Goal: Task Accomplishment & Management: Use online tool/utility

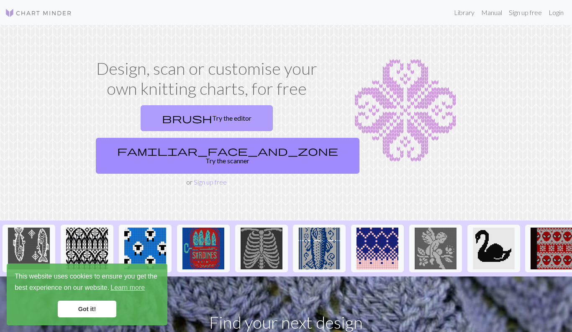
click at [156, 116] on link "brush Try the editor" at bounding box center [206, 118] width 132 height 26
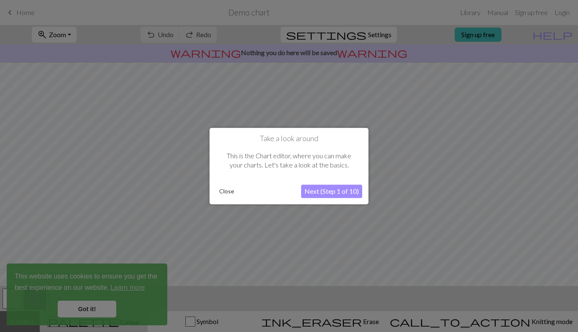
click at [231, 189] on button "Close" at bounding box center [227, 191] width 22 height 13
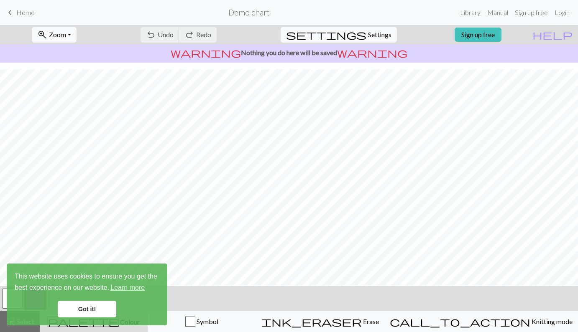
scroll to position [88, 0]
click at [89, 306] on link "Got it!" at bounding box center [87, 309] width 59 height 17
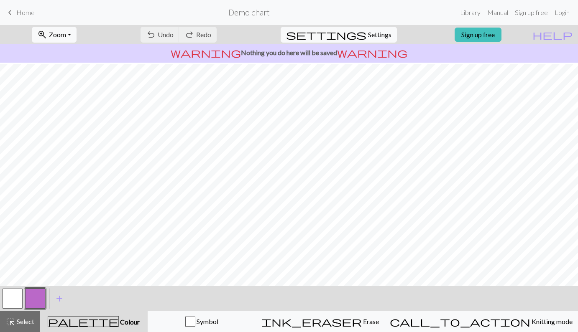
scroll to position [0, 0]
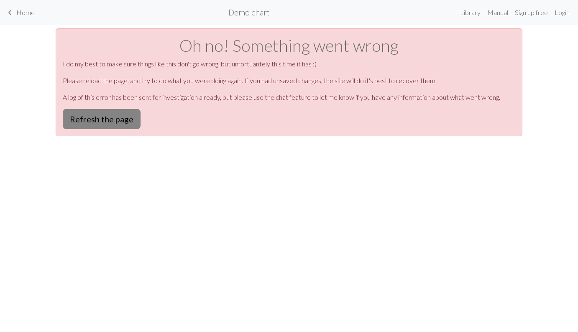
click at [115, 114] on button "Refresh the page" at bounding box center [102, 119] width 78 height 20
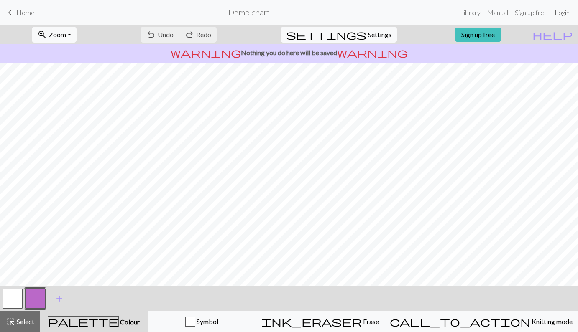
click at [562, 12] on link "Login" at bounding box center [562, 12] width 22 height 17
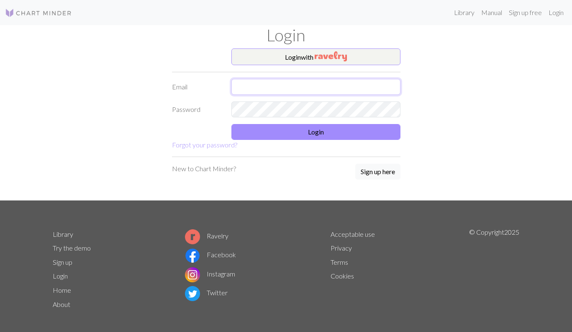
type input "greta.asay@gmail.com"
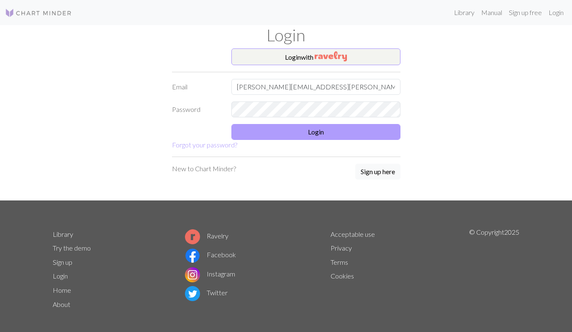
click at [279, 130] on button "Login" at bounding box center [315, 132] width 169 height 16
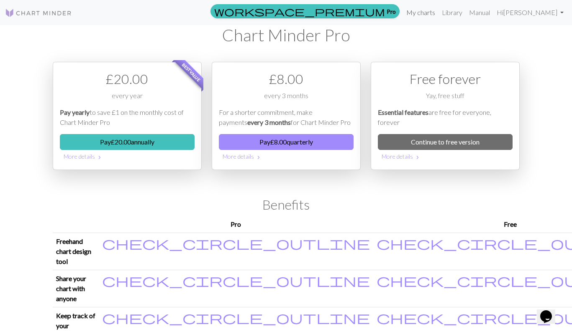
click at [438, 11] on link "My charts" at bounding box center [421, 12] width 36 height 17
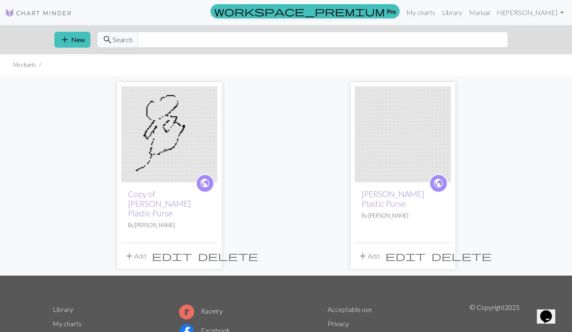
click at [207, 250] on span "delete" at bounding box center [228, 256] width 60 height 12
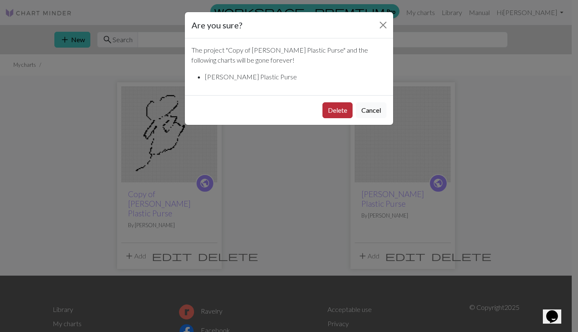
click at [342, 110] on button "Delete" at bounding box center [337, 110] width 30 height 16
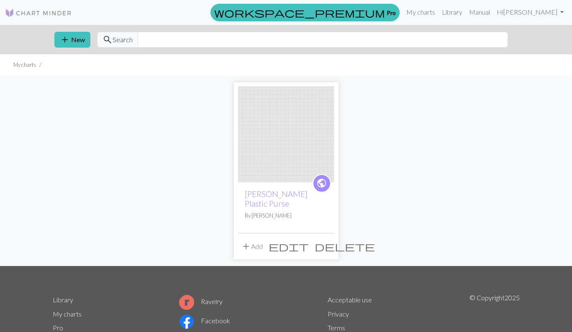
click at [323, 241] on span "delete" at bounding box center [344, 247] width 60 height 12
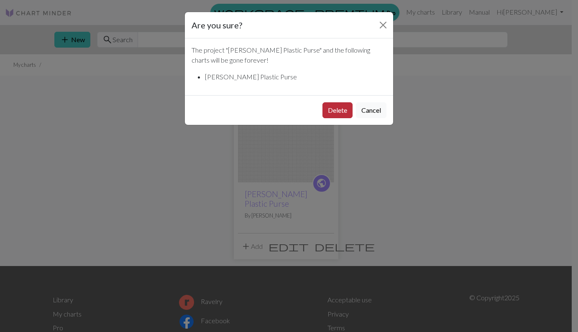
click at [329, 109] on button "Delete" at bounding box center [337, 110] width 30 height 16
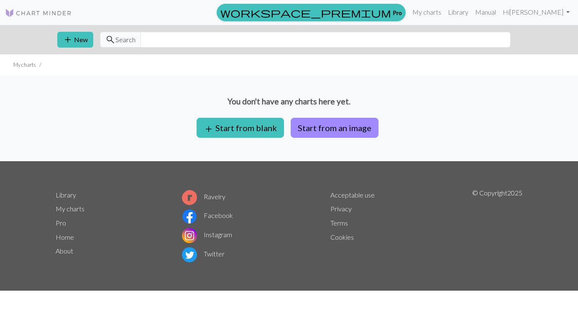
click at [74, 40] on button "add New" at bounding box center [75, 40] width 36 height 16
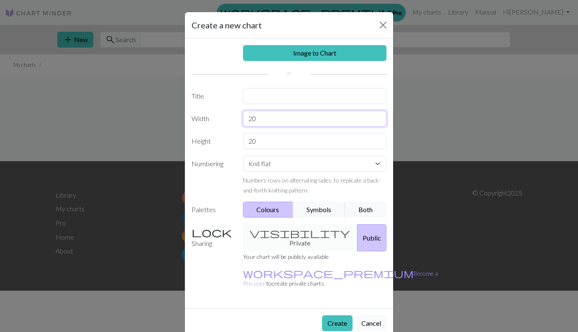
click at [262, 120] on input "20" at bounding box center [315, 119] width 144 height 16
drag, startPoint x: 263, startPoint y: 140, endPoint x: 233, endPoint y: 138, distance: 30.6
click at [233, 138] on div "Height 20" at bounding box center [288, 141] width 205 height 16
type input "16"
click at [259, 123] on input "20" at bounding box center [315, 119] width 144 height 16
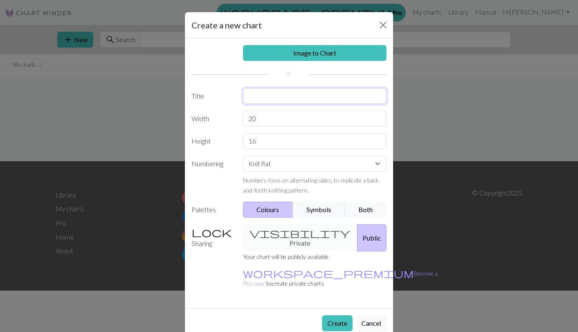
click at [268, 96] on input "text" at bounding box center [315, 96] width 144 height 16
type input "Headband"
click at [307, 231] on div "visibility Private Public" at bounding box center [315, 238] width 154 height 27
click at [281, 227] on div "visibility Private Public" at bounding box center [315, 238] width 154 height 27
click at [285, 233] on div "visibility Private Public" at bounding box center [315, 238] width 154 height 27
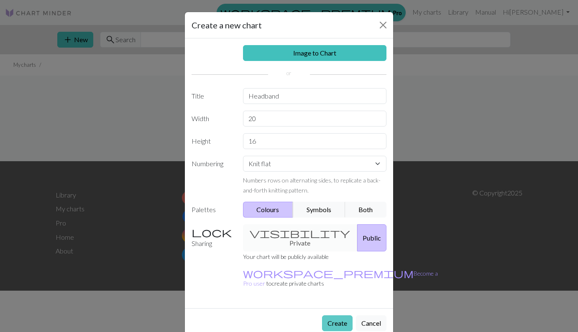
click at [340, 316] on button "Create" at bounding box center [337, 324] width 31 height 16
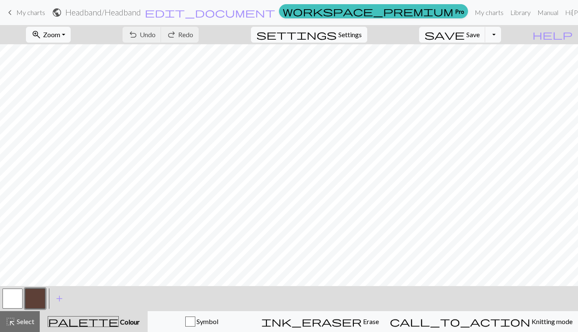
click at [37, 299] on button "button" at bounding box center [35, 299] width 20 height 20
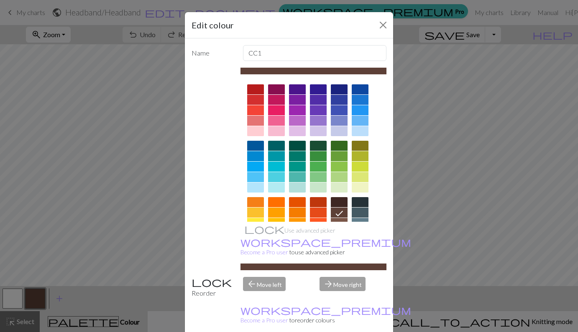
click at [337, 88] on div at bounding box center [339, 89] width 17 height 10
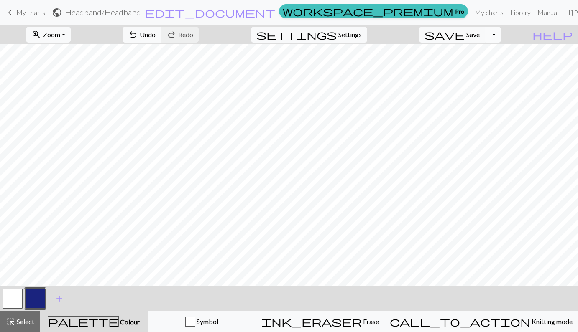
click at [501, 31] on button "Toggle Dropdown" at bounding box center [493, 35] width 16 height 16
click at [356, 38] on span "Settings" at bounding box center [349, 35] width 23 height 10
select select "aran"
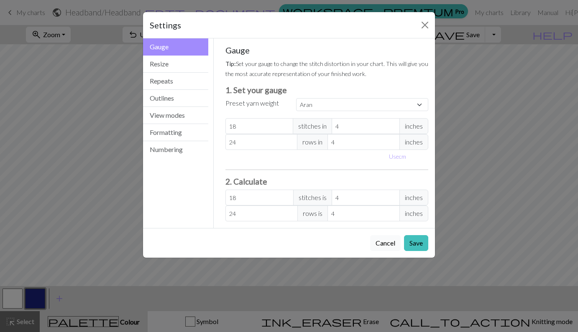
click at [390, 239] on button "Cancel" at bounding box center [385, 243] width 31 height 16
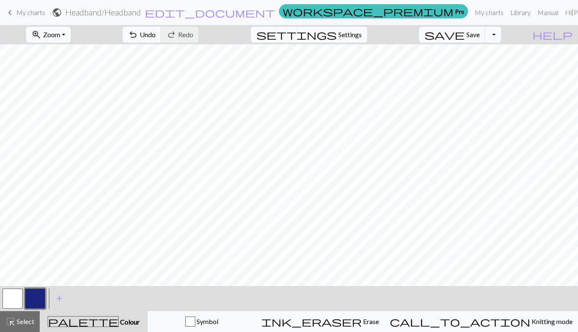
click at [337, 35] on span "settings" at bounding box center [296, 35] width 80 height 12
select select "aran"
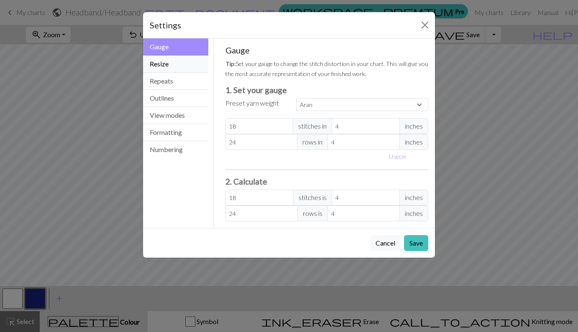
click at [173, 65] on button "Resize" at bounding box center [175, 64] width 65 height 17
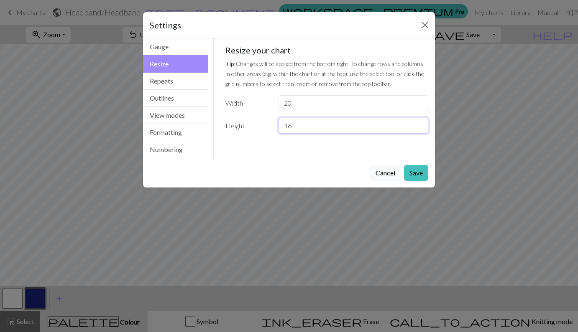
click at [303, 127] on input "16" at bounding box center [353, 126] width 150 height 16
type input "17"
click at [416, 170] on button "Save" at bounding box center [416, 173] width 24 height 16
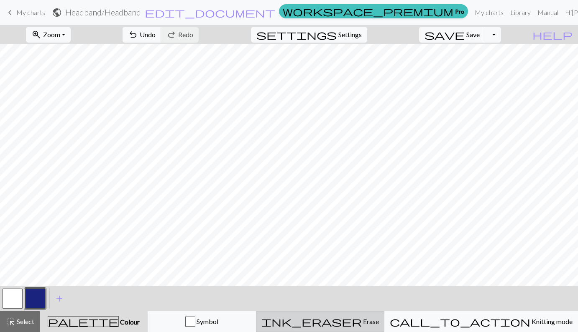
click at [362, 323] on span "ink_eraser" at bounding box center [311, 322] width 100 height 12
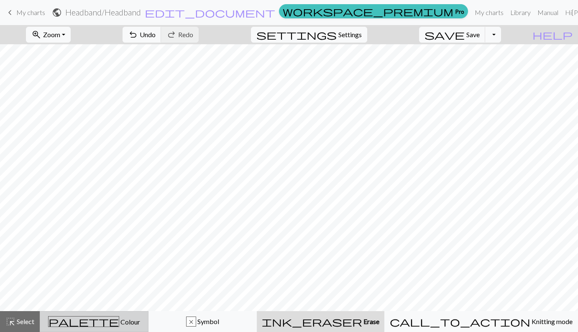
click at [100, 321] on span "palette" at bounding box center [84, 322] width 70 height 12
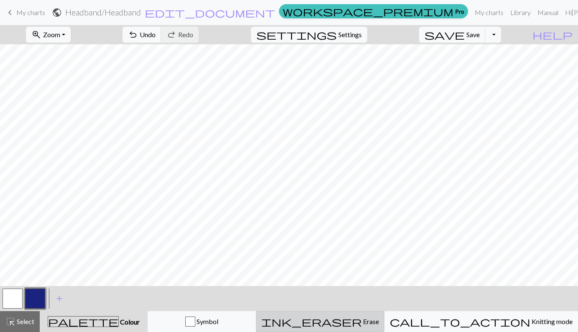
click at [362, 318] on span "ink_eraser" at bounding box center [311, 322] width 100 height 12
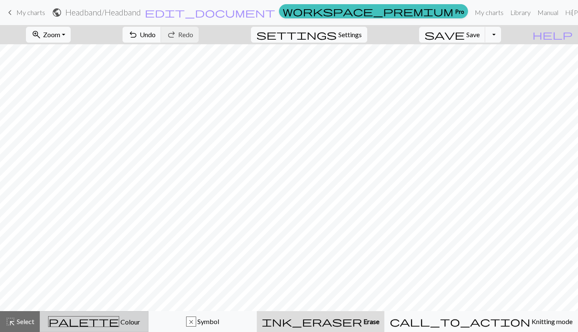
click at [119, 321] on span "Colour" at bounding box center [129, 322] width 21 height 8
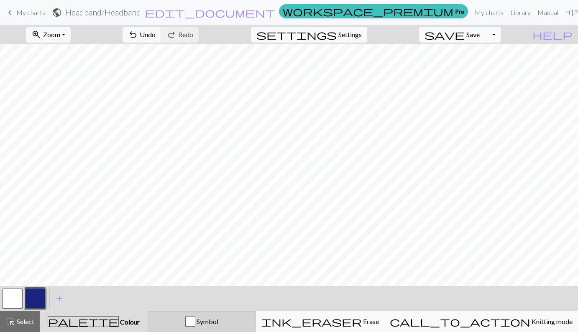
click at [244, 317] on button "Symbol" at bounding box center [202, 321] width 108 height 21
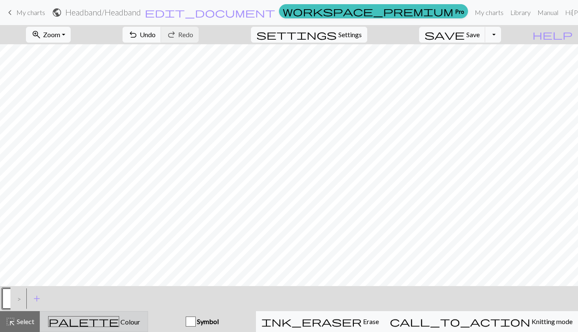
click at [123, 317] on div "palette Colour Colour" at bounding box center [93, 322] width 97 height 11
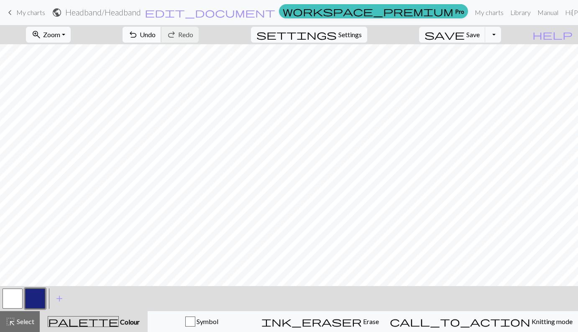
click at [156, 36] on span "Undo" at bounding box center [148, 35] width 16 height 8
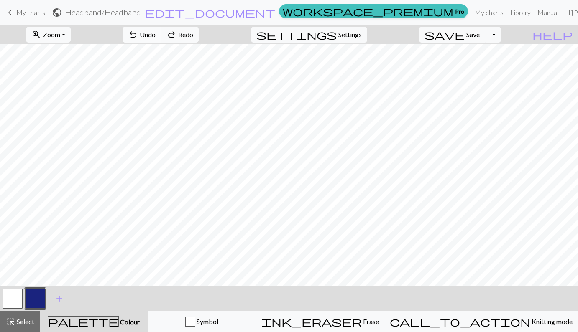
click at [156, 36] on span "Undo" at bounding box center [148, 35] width 16 height 8
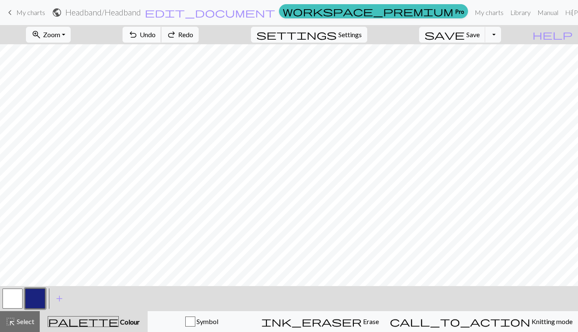
click at [156, 36] on span "Undo" at bounding box center [148, 35] width 16 height 8
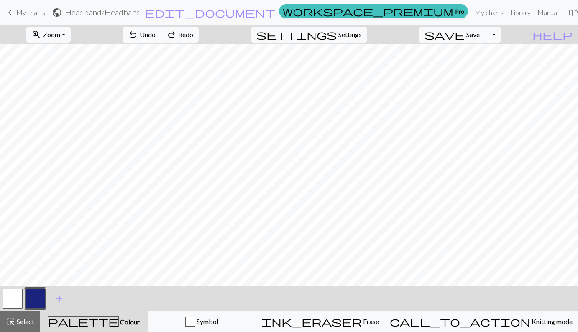
click at [156, 36] on span "Undo" at bounding box center [148, 35] width 16 height 8
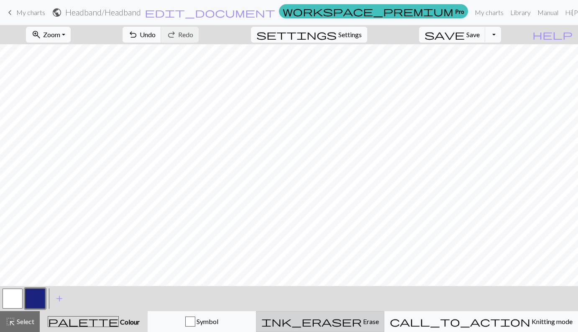
click at [356, 316] on button "ink_eraser Erase Erase" at bounding box center [320, 321] width 128 height 21
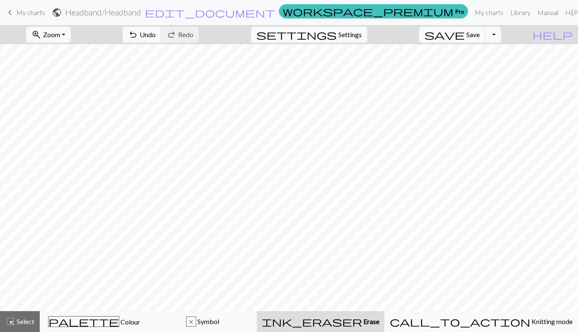
click at [31, 14] on span "My charts" at bounding box center [30, 12] width 29 height 8
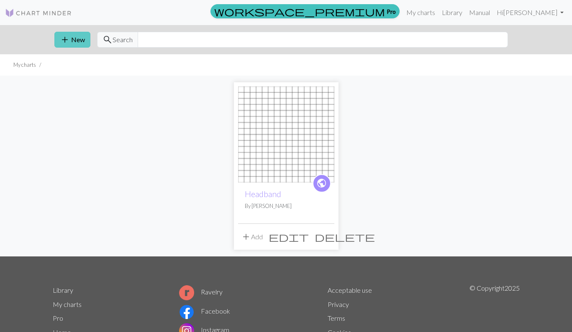
click at [79, 41] on button "add New" at bounding box center [72, 40] width 36 height 16
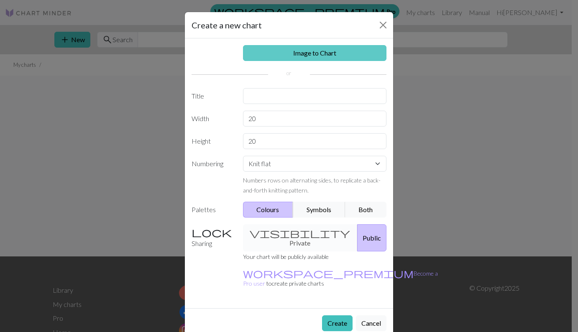
click at [338, 58] on link "Image to Chart" at bounding box center [315, 53] width 144 height 16
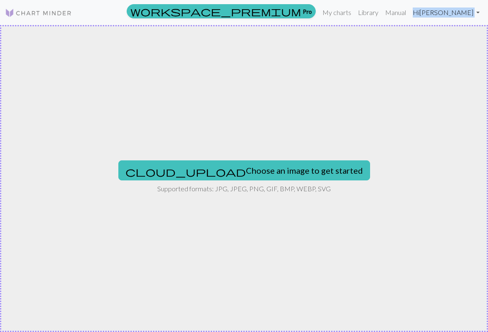
drag, startPoint x: 481, startPoint y: 51, endPoint x: 459, endPoint y: -27, distance: 81.2
click at [459, 0] on html "This website uses cookies to ensure you get the best experience on our website.…" at bounding box center [244, 166] width 488 height 332
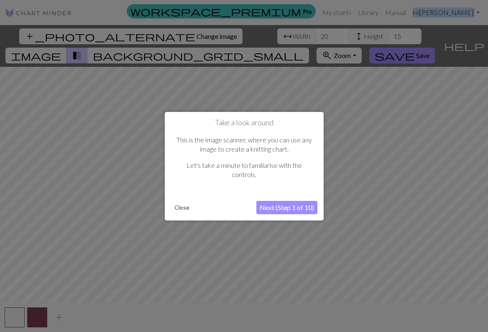
click at [179, 209] on button "Close" at bounding box center [182, 208] width 22 height 13
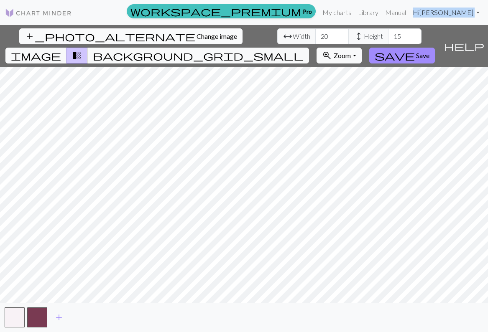
click at [197, 39] on span "Change image" at bounding box center [217, 36] width 41 height 8
click at [192, 307] on div "add_photo_alternate Change image arrow_range Width 16 height Height 20 image tr…" at bounding box center [244, 178] width 488 height 307
click at [61, 50] on span "image" at bounding box center [36, 56] width 50 height 12
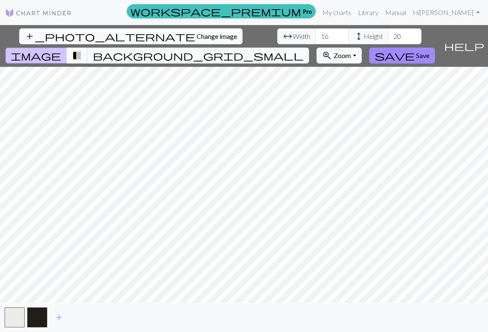
click at [304, 50] on span "background_grid_small" at bounding box center [198, 56] width 211 height 12
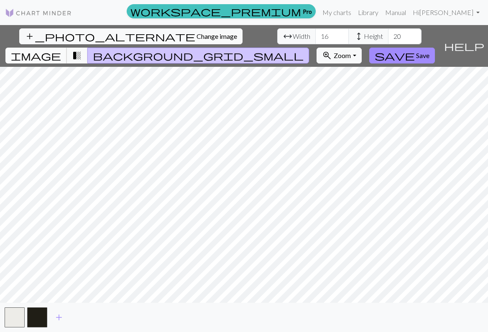
click at [61, 50] on span "image" at bounding box center [36, 56] width 50 height 12
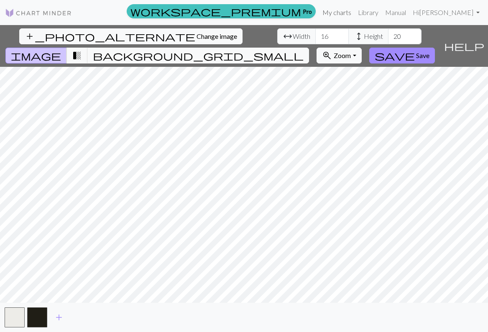
click at [355, 15] on link "My charts" at bounding box center [337, 12] width 36 height 17
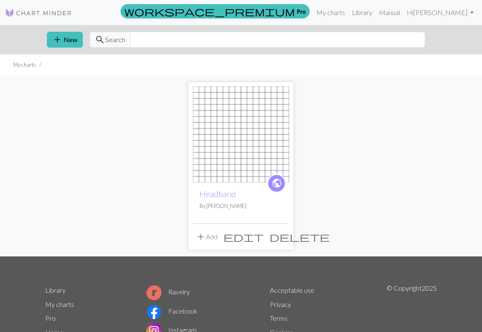
click at [226, 222] on div "public Headband By Greta" at bounding box center [241, 203] width 96 height 41
click at [232, 185] on div "public Headband By Greta" at bounding box center [241, 203] width 96 height 41
click at [263, 238] on span "edit" at bounding box center [243, 237] width 40 height 12
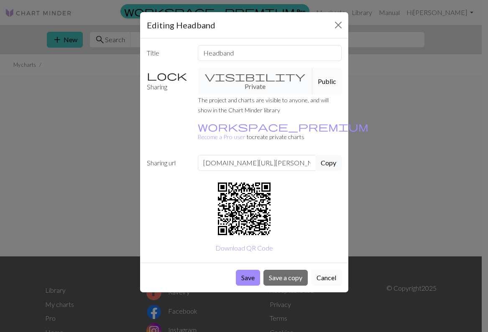
click at [332, 270] on button "Cancel" at bounding box center [326, 278] width 31 height 16
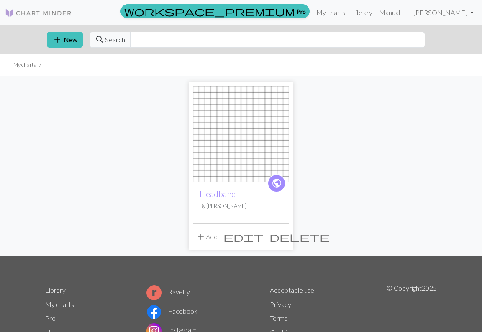
click at [263, 238] on span "edit" at bounding box center [243, 237] width 40 height 12
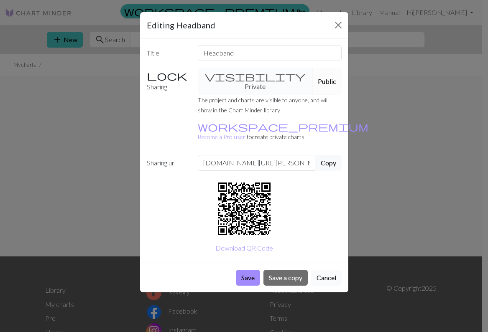
click at [325, 270] on button "Cancel" at bounding box center [326, 278] width 31 height 16
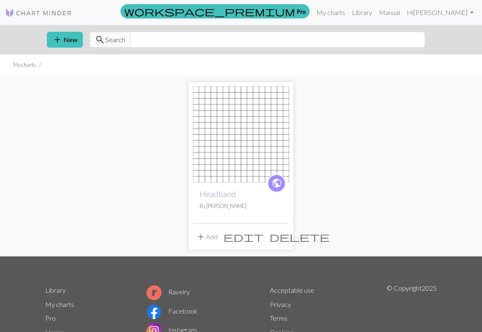
click at [212, 240] on button "add Add" at bounding box center [207, 237] width 28 height 16
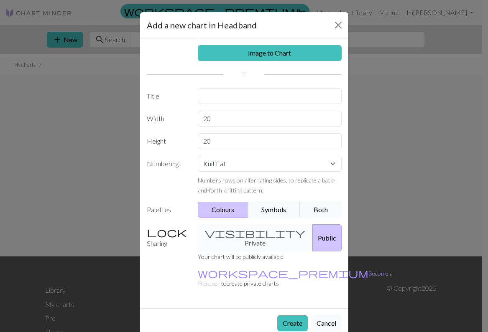
click at [327, 316] on button "Cancel" at bounding box center [326, 324] width 31 height 16
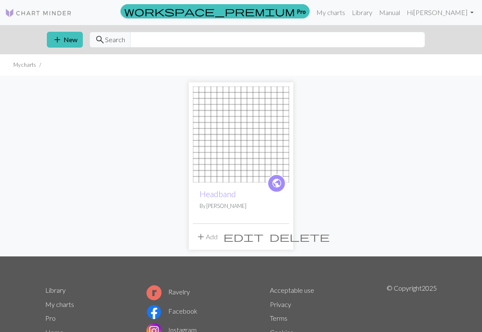
click at [263, 235] on span "edit" at bounding box center [243, 237] width 40 height 12
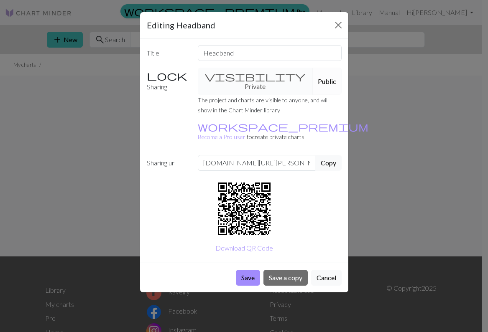
click at [386, 183] on div "Editing Headband Title Headband Sharing visibility Private Public The project a…" at bounding box center [244, 166] width 488 height 332
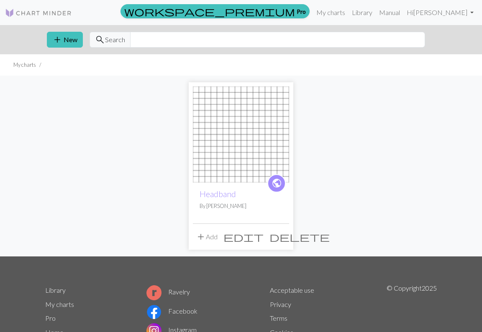
click at [230, 164] on img at bounding box center [241, 135] width 96 height 96
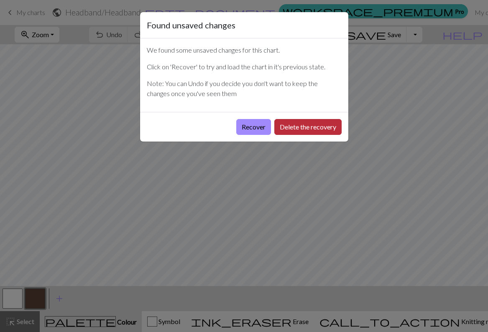
click at [301, 130] on button "Delete the recovery" at bounding box center [307, 127] width 67 height 16
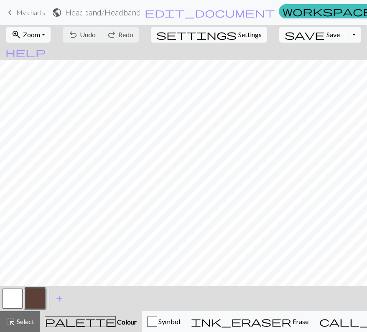
click at [21, 304] on button "button" at bounding box center [13, 299] width 20 height 20
click at [30, 302] on button "button" at bounding box center [35, 299] width 20 height 20
drag, startPoint x: 363, startPoint y: 238, endPoint x: 36, endPoint y: 304, distance: 333.5
click at [36, 304] on button "button" at bounding box center [35, 299] width 20 height 20
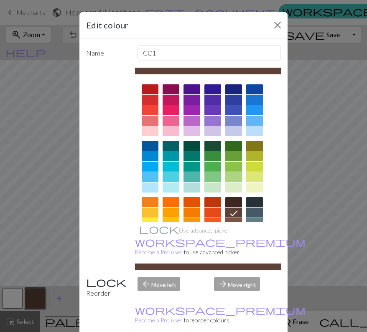
click at [230, 90] on div at bounding box center [233, 89] width 17 height 10
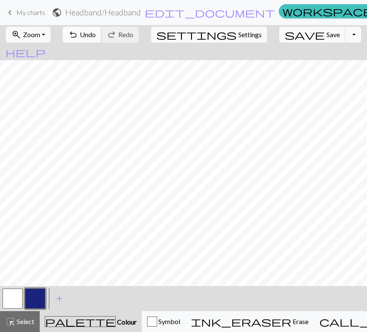
click at [96, 36] on span "Undo" at bounding box center [88, 35] width 16 height 8
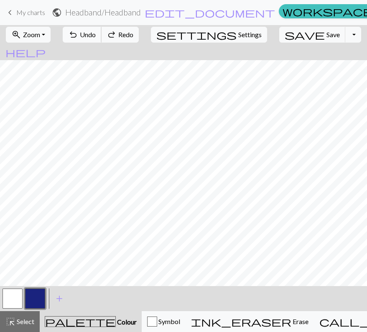
click at [96, 36] on span "Undo" at bounding box center [88, 35] width 16 height 8
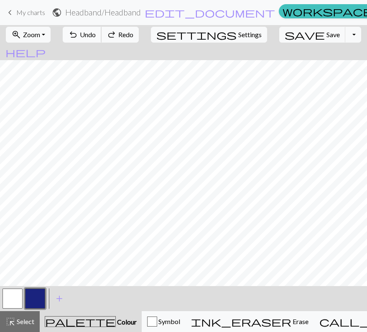
click at [96, 36] on span "Undo" at bounding box center [88, 35] width 16 height 8
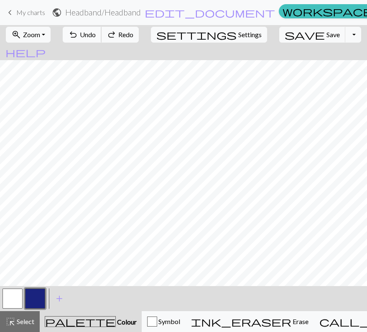
click at [96, 37] on span "Undo" at bounding box center [88, 35] width 16 height 8
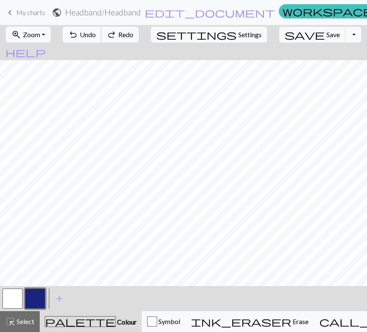
click at [96, 37] on span "Undo" at bounding box center [88, 35] width 16 height 8
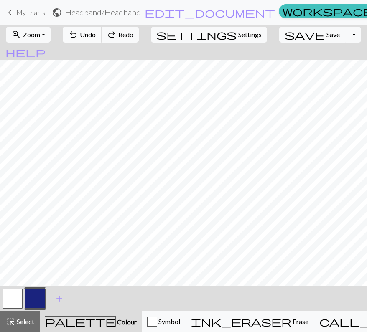
click at [96, 37] on span "Undo" at bounding box center [88, 35] width 16 height 8
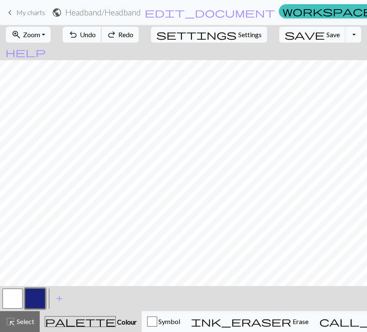
click at [96, 37] on span "Undo" at bounding box center [88, 35] width 16 height 8
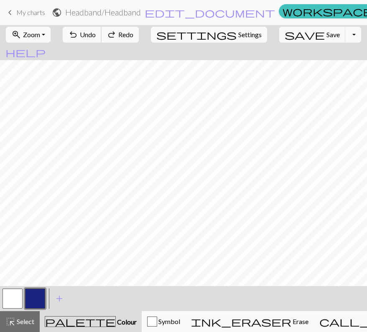
click at [96, 37] on span "Undo" at bounding box center [88, 35] width 16 height 8
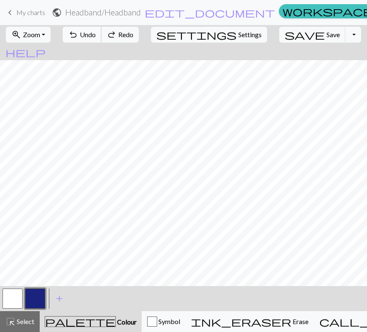
click at [96, 37] on span "Undo" at bounding box center [88, 35] width 16 height 8
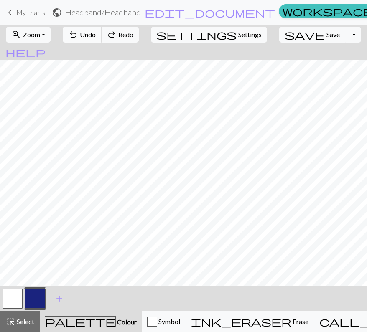
click at [96, 37] on span "Undo" at bounding box center [88, 35] width 16 height 8
click at [96, 35] on span "Undo" at bounding box center [88, 35] width 16 height 8
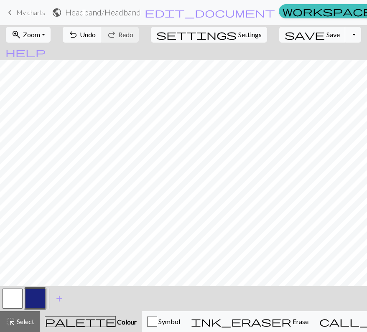
click at [96, 35] on span "Undo" at bounding box center [88, 35] width 16 height 8
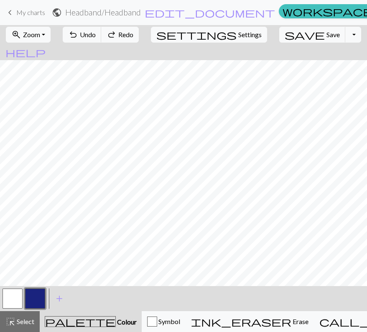
click at [96, 35] on span "Undo" at bounding box center [88, 35] width 16 height 8
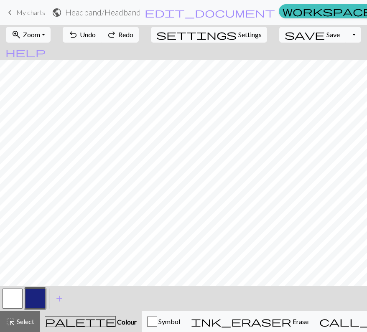
click at [96, 35] on span "Undo" at bounding box center [88, 35] width 16 height 8
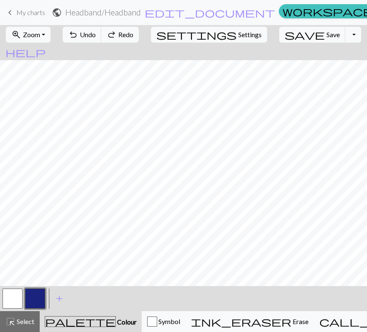
click at [96, 35] on span "Undo" at bounding box center [88, 35] width 16 height 8
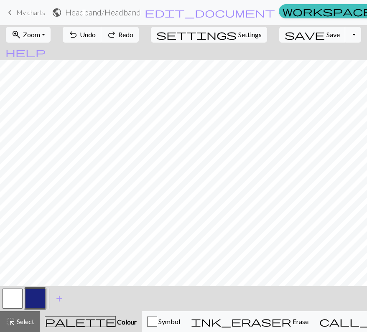
click at [96, 35] on span "Undo" at bounding box center [88, 35] width 16 height 8
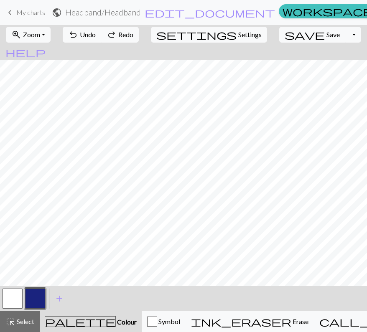
click at [96, 35] on span "Undo" at bounding box center [88, 35] width 16 height 8
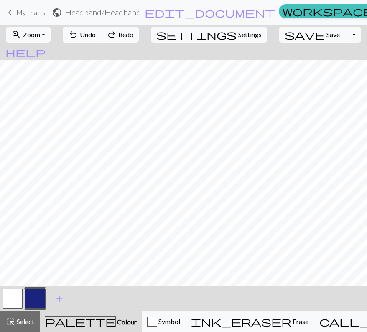
click at [96, 35] on span "Undo" at bounding box center [88, 35] width 16 height 8
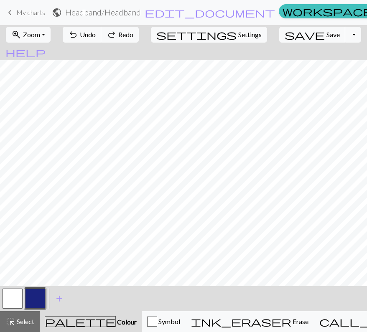
click at [96, 35] on span "Undo" at bounding box center [88, 35] width 16 height 8
drag, startPoint x: 274, startPoint y: 44, endPoint x: 111, endPoint y: 34, distance: 163.3
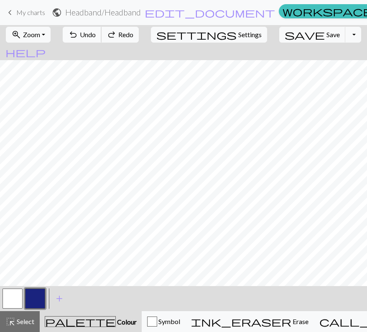
click at [96, 34] on span "Undo" at bounding box center [88, 35] width 16 height 8
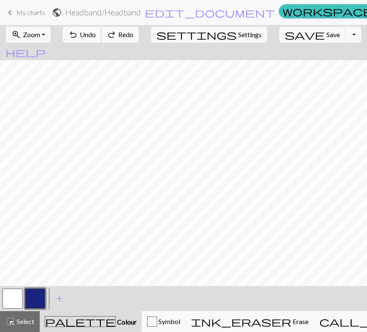
click at [96, 34] on span "Undo" at bounding box center [88, 35] width 16 height 8
click at [32, 299] on button "button" at bounding box center [35, 299] width 20 height 20
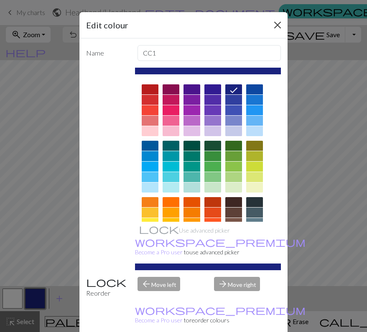
click at [272, 28] on button "Close" at bounding box center [277, 24] width 13 height 13
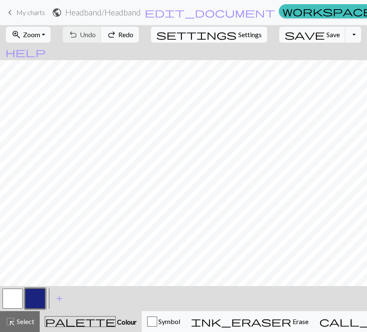
click at [238, 36] on span "Settings" at bounding box center [249, 35] width 23 height 10
select select "aran"
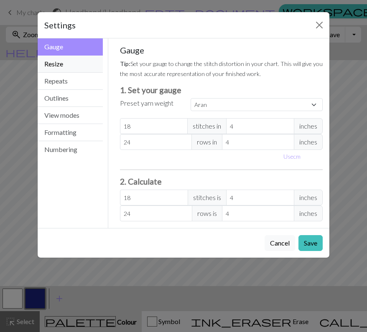
click at [51, 62] on button "Resize" at bounding box center [70, 64] width 65 height 17
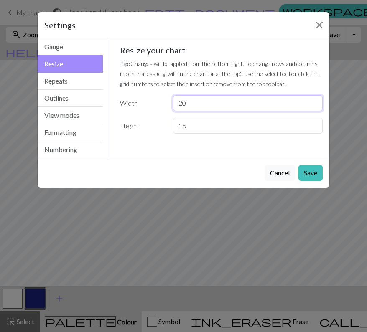
click at [191, 106] on input "20" at bounding box center [248, 103] width 150 height 16
type input "2"
type input "19"
click at [311, 171] on button "Save" at bounding box center [311, 173] width 24 height 16
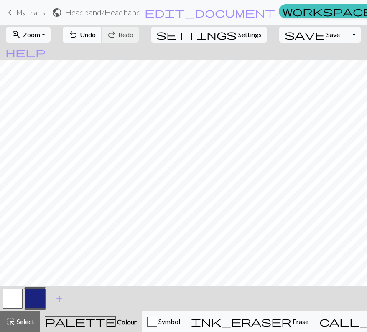
click at [96, 37] on span "Undo" at bounding box center [88, 35] width 16 height 8
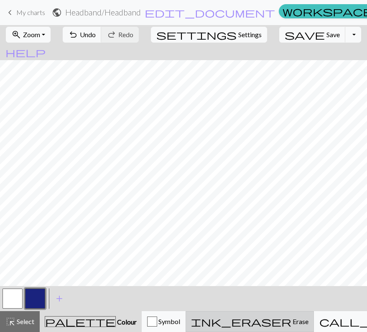
click at [291, 320] on span "Erase" at bounding box center [299, 322] width 17 height 8
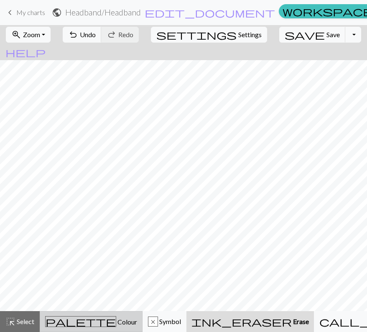
click at [116, 319] on span "Colour" at bounding box center [126, 322] width 21 height 8
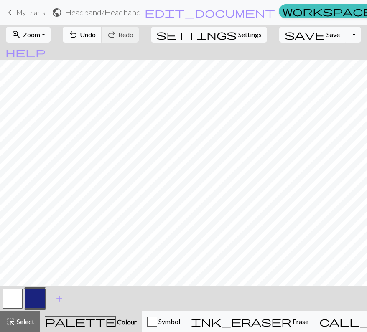
click at [96, 35] on span "Undo" at bounding box center [88, 35] width 16 height 8
click at [238, 32] on span "Settings" at bounding box center [249, 35] width 23 height 10
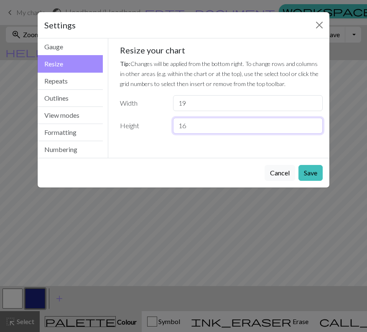
click at [197, 128] on input "16" at bounding box center [248, 126] width 150 height 16
type input "17"
click at [308, 175] on button "Save" at bounding box center [311, 173] width 24 height 16
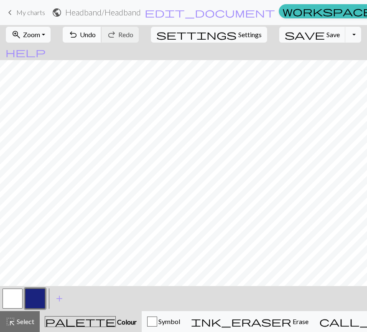
click at [96, 37] on span "Undo" at bounding box center [88, 35] width 16 height 8
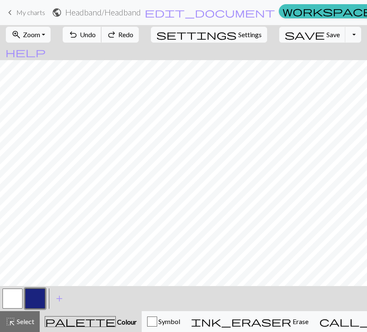
click at [96, 37] on span "Undo" at bounding box center [88, 35] width 16 height 8
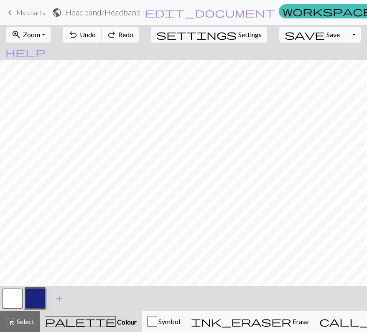
click at [96, 37] on span "Undo" at bounding box center [88, 35] width 16 height 8
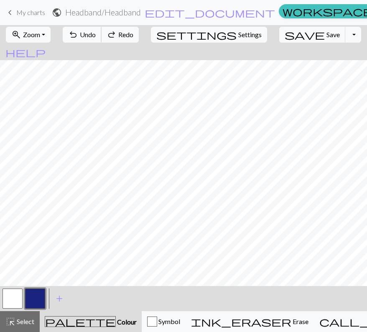
click at [96, 37] on span "Undo" at bounding box center [88, 35] width 16 height 8
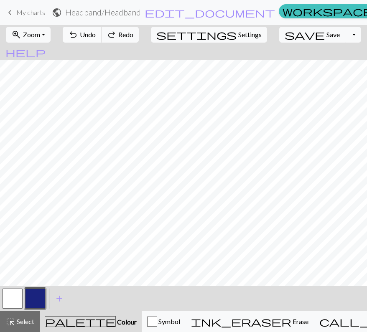
click at [96, 37] on span "Undo" at bounding box center [88, 35] width 16 height 8
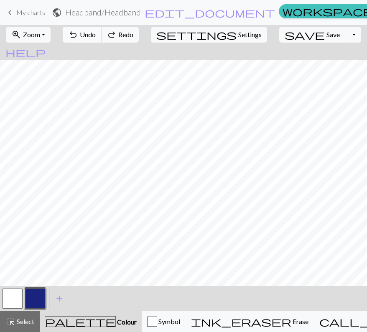
click at [96, 37] on span "Undo" at bounding box center [88, 35] width 16 height 8
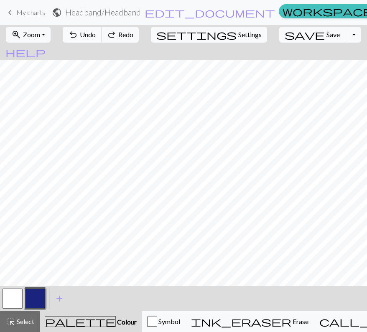
click at [96, 37] on span "Undo" at bounding box center [88, 35] width 16 height 8
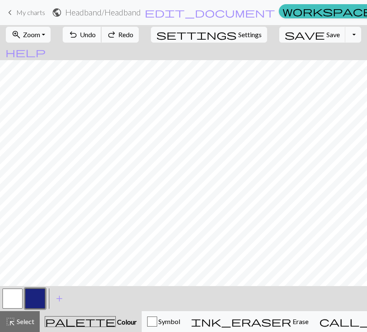
click at [96, 37] on span "Undo" at bounding box center [88, 35] width 16 height 8
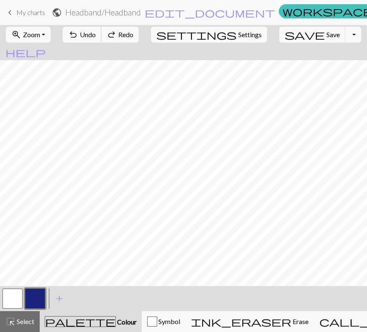
click at [96, 37] on span "Undo" at bounding box center [88, 35] width 16 height 8
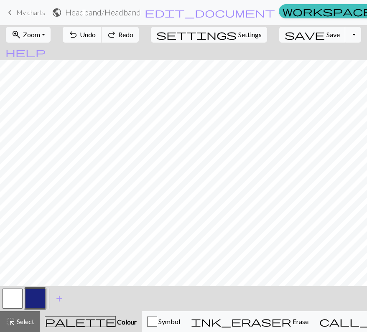
click at [96, 37] on span "Undo" at bounding box center [88, 35] width 16 height 8
click at [117, 37] on div "undo Undo Undo redo Redo Redo" at bounding box center [100, 34] width 81 height 19
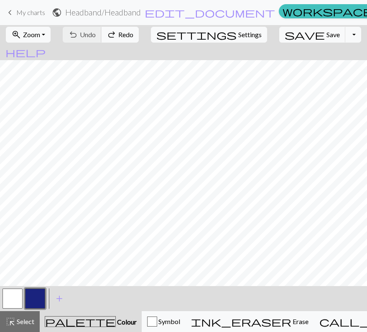
click at [117, 37] on div "undo Undo Undo redo Redo Redo" at bounding box center [100, 34] width 81 height 19
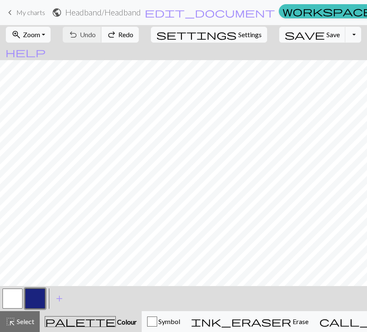
click at [117, 37] on div "undo Undo Undo redo Redo Redo" at bounding box center [100, 34] width 81 height 19
click at [117, 34] on div "undo Undo Undo redo Redo Redo" at bounding box center [100, 34] width 81 height 19
click at [15, 15] on link "keyboard_arrow_left My charts" at bounding box center [25, 12] width 40 height 14
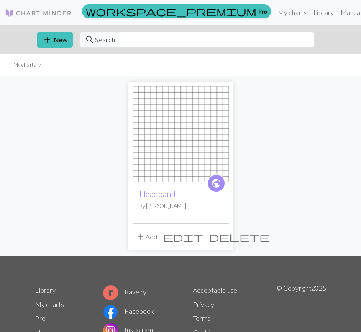
click at [218, 236] on span "delete" at bounding box center [239, 237] width 60 height 12
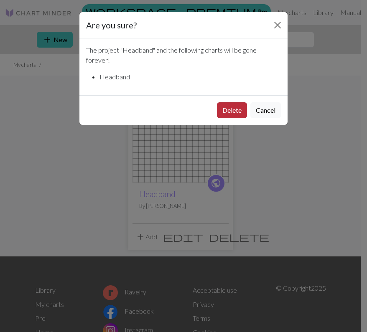
click at [232, 112] on button "Delete" at bounding box center [232, 110] width 30 height 16
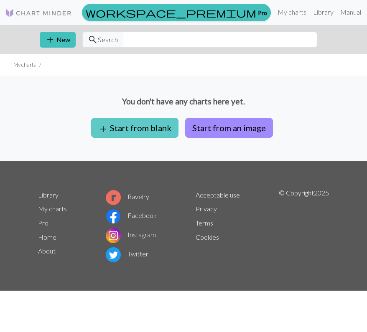
click at [158, 128] on button "add Start from blank" at bounding box center [134, 128] width 87 height 20
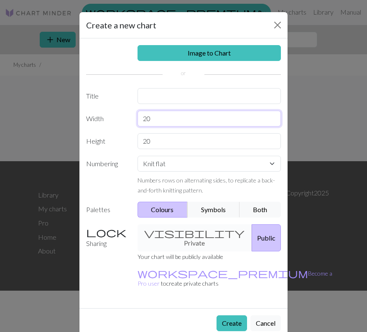
click at [159, 123] on input "20" at bounding box center [210, 119] width 144 height 16
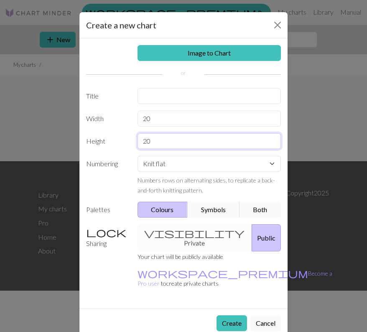
click at [159, 140] on input "20" at bounding box center [210, 141] width 144 height 16
type input "2"
type input "17"
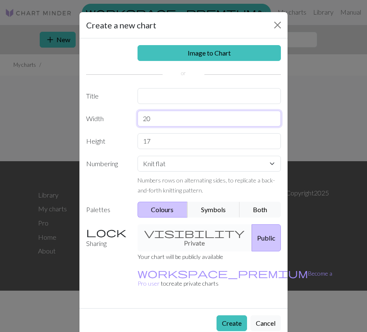
click at [174, 119] on input "20" at bounding box center [210, 119] width 144 height 16
type input "2"
type input "17"
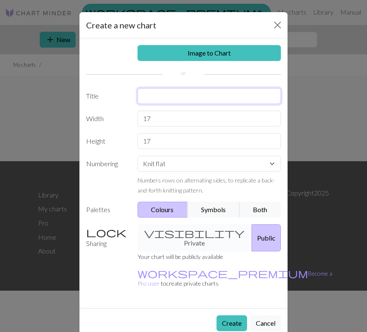
click at [193, 95] on input "text" at bounding box center [210, 96] width 144 height 16
type input "headband"
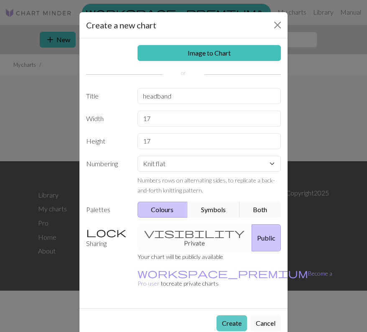
click at [229, 316] on button "Create" at bounding box center [232, 324] width 31 height 16
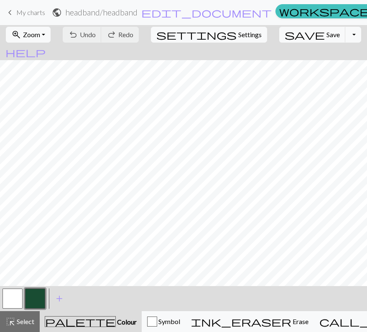
click at [41, 299] on button "button" at bounding box center [35, 299] width 20 height 20
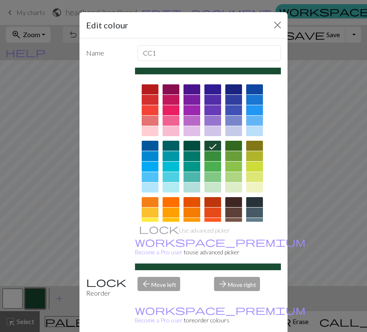
click at [234, 91] on div at bounding box center [233, 89] width 17 height 10
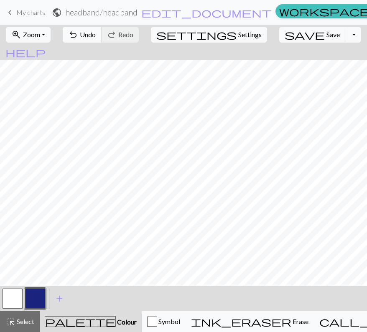
click at [96, 34] on span "Undo" at bounding box center [88, 35] width 16 height 8
click at [294, 36] on button "save Save Save" at bounding box center [312, 35] width 66 height 16
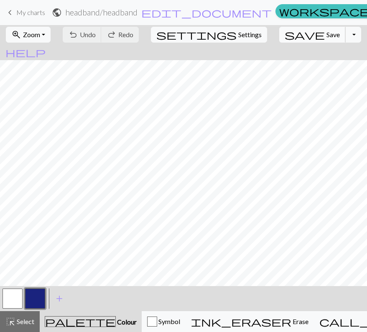
click at [293, 33] on span "save" at bounding box center [305, 35] width 40 height 12
click at [327, 33] on div "Chart saved" at bounding box center [183, 16] width 367 height 33
click at [345, 33] on button "Toggle Dropdown" at bounding box center [353, 35] width 16 height 16
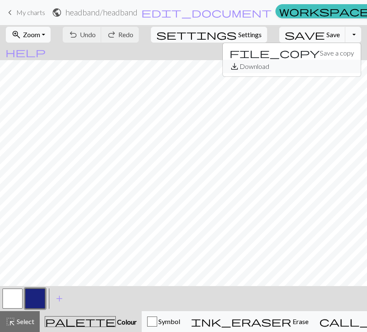
click at [304, 63] on button "save_alt Download" at bounding box center [292, 66] width 138 height 13
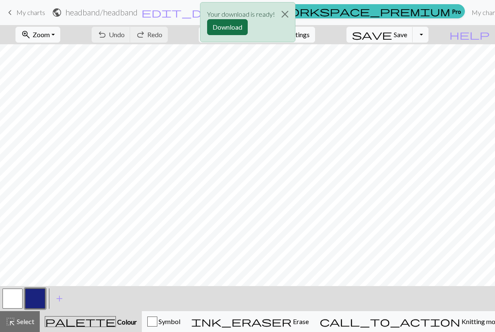
click at [243, 29] on button "Download" at bounding box center [227, 27] width 41 height 16
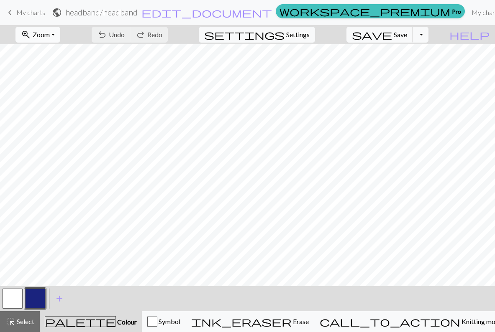
click at [50, 35] on span "Zoom" at bounding box center [41, 35] width 17 height 8
click at [51, 128] on button "150%" at bounding box center [49, 126] width 66 height 13
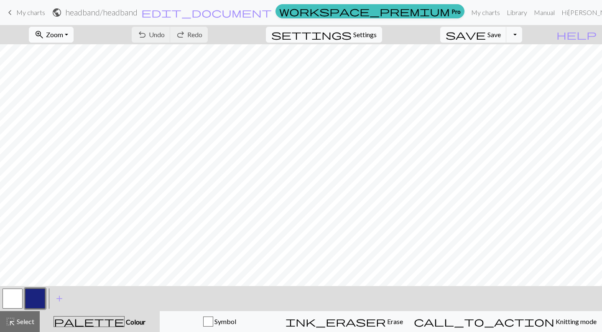
click at [63, 32] on span "Zoom" at bounding box center [54, 35] width 17 height 8
click at [66, 109] on button "100%" at bounding box center [62, 113] width 66 height 13
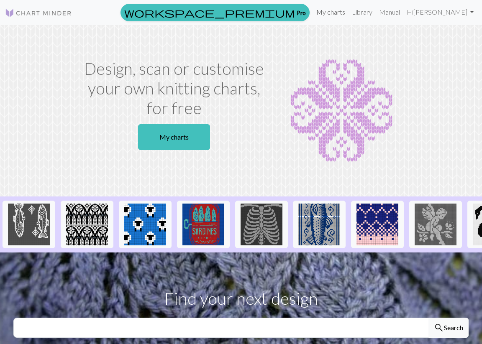
click at [348, 16] on link "My charts" at bounding box center [331, 12] width 36 height 17
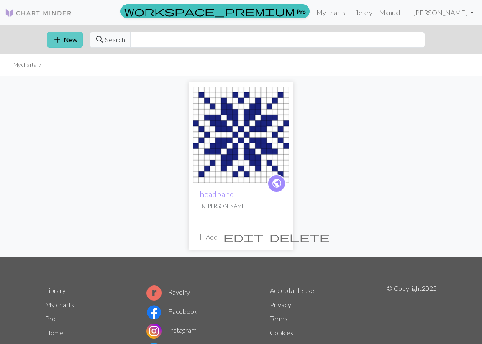
click at [69, 42] on button "add New" at bounding box center [65, 40] width 36 height 16
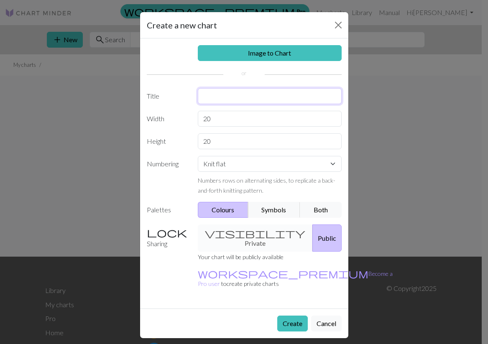
click at [223, 97] on input "text" at bounding box center [270, 96] width 144 height 16
type input "headband 2"
click at [226, 123] on input "20" at bounding box center [270, 119] width 144 height 16
type input "25"
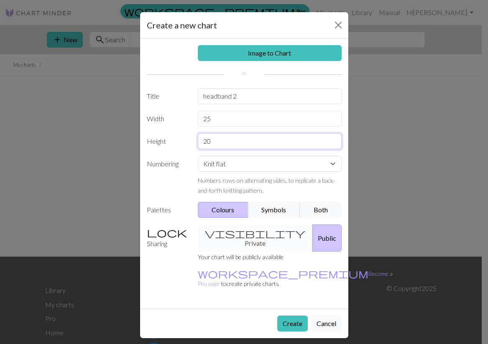
click at [219, 142] on input "20" at bounding box center [270, 141] width 144 height 16
type input "25"
click at [291, 316] on button "Create" at bounding box center [292, 324] width 31 height 16
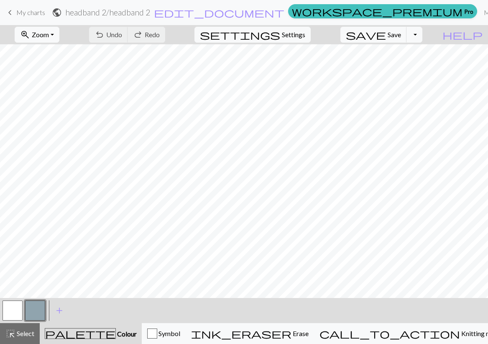
click at [36, 309] on button "button" at bounding box center [35, 311] width 20 height 20
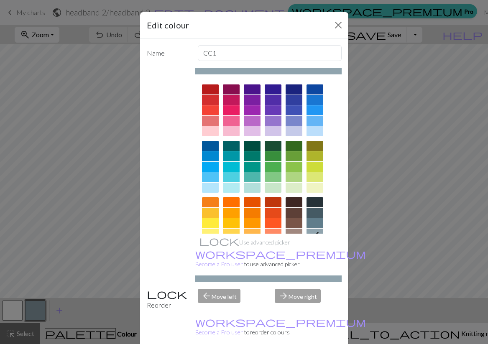
click at [295, 87] on div at bounding box center [294, 89] width 17 height 10
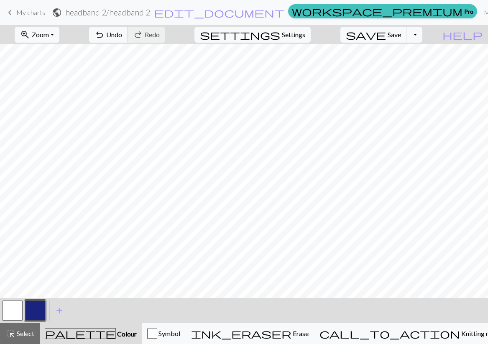
click at [39, 10] on span "My charts" at bounding box center [30, 12] width 29 height 8
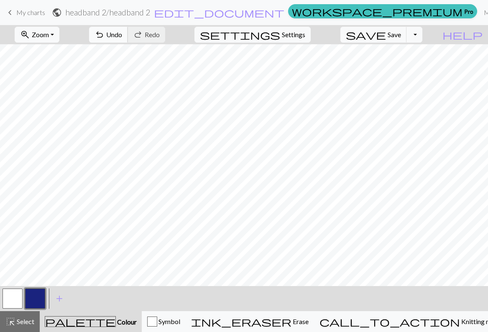
click at [122, 34] on span "Undo" at bounding box center [114, 35] width 16 height 8
click at [128, 32] on button "undo Undo Undo" at bounding box center [108, 35] width 39 height 16
click at [122, 35] on span "Undo" at bounding box center [114, 35] width 16 height 8
click at [297, 39] on span "Settings" at bounding box center [293, 35] width 23 height 10
select select "aran"
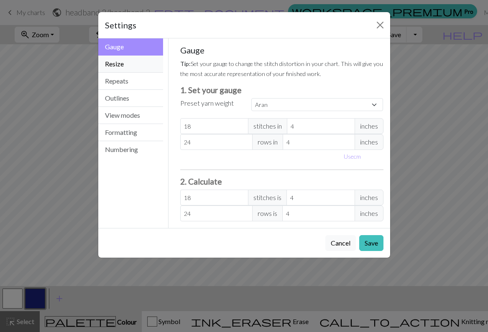
click at [133, 66] on button "Resize" at bounding box center [130, 64] width 65 height 17
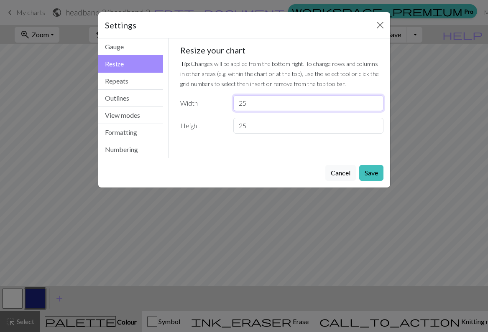
click at [268, 101] on input "25" at bounding box center [308, 103] width 150 height 16
click at [260, 124] on input "25" at bounding box center [308, 126] width 150 height 16
type input "23"
click at [373, 171] on button "Save" at bounding box center [371, 173] width 24 height 16
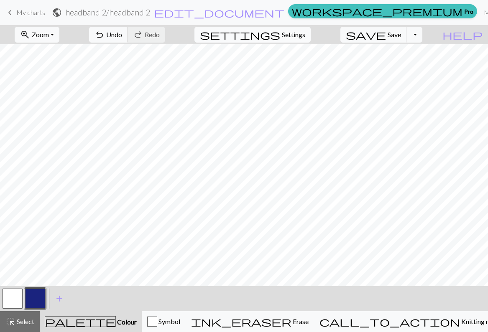
click at [294, 33] on span "Settings" at bounding box center [293, 35] width 23 height 10
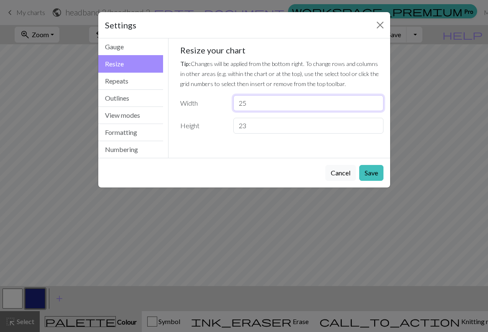
click at [263, 105] on input "25" at bounding box center [308, 103] width 150 height 16
type input "23"
click at [375, 171] on button "Save" at bounding box center [371, 173] width 24 height 16
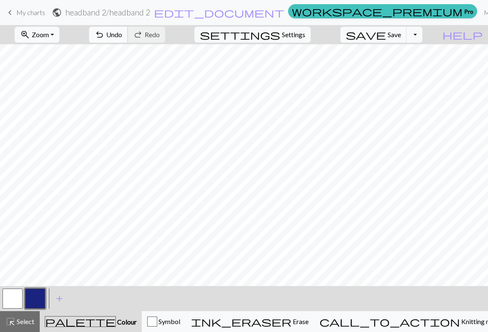
click at [122, 37] on span "Undo" at bounding box center [114, 35] width 16 height 8
click at [400, 30] on button "save Save Save" at bounding box center [373, 35] width 66 height 16
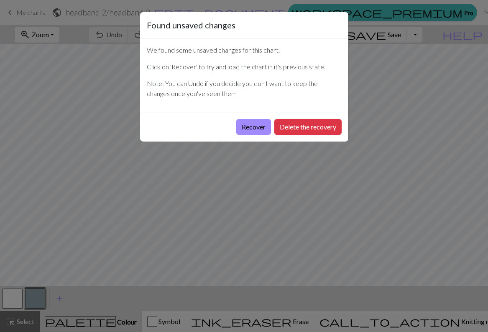
click at [375, 108] on div "Found unsaved changes We found some unsaved changes for this chart. Click on 'R…" at bounding box center [244, 166] width 488 height 332
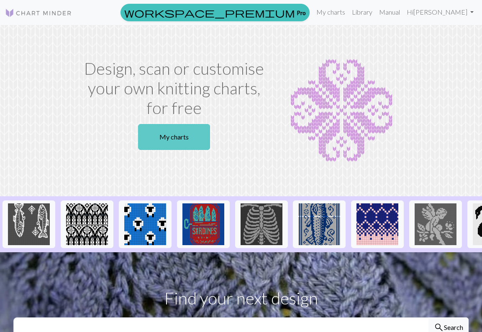
click at [165, 143] on link "My charts" at bounding box center [174, 137] width 72 height 26
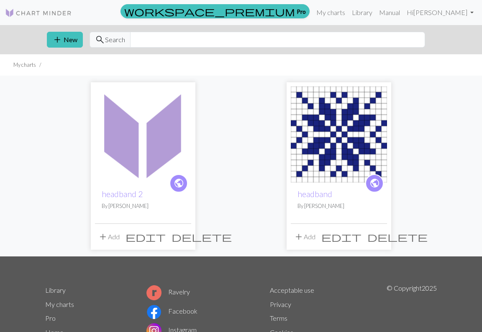
click at [345, 133] on img at bounding box center [339, 135] width 96 height 96
